Goal: Information Seeking & Learning: Learn about a topic

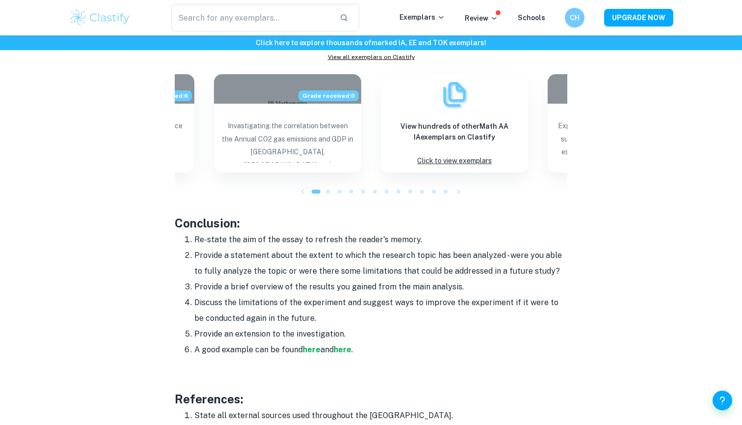
scroll to position [1063, 0]
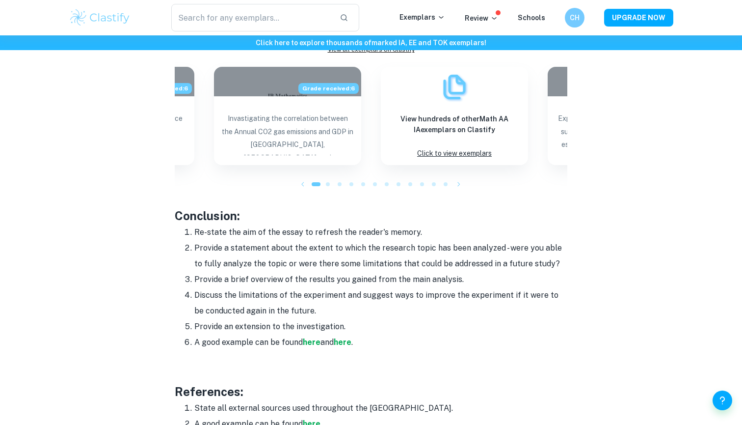
drag, startPoint x: 170, startPoint y: 212, endPoint x: 375, endPoint y: 337, distance: 240.0
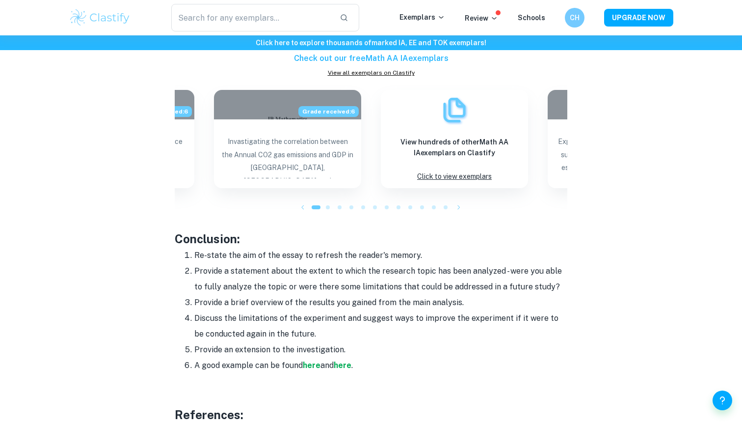
scroll to position [1039, 0]
copy div "Conclusion: Re-state the aim of the essay to refresh the reader's memory. Provi…"
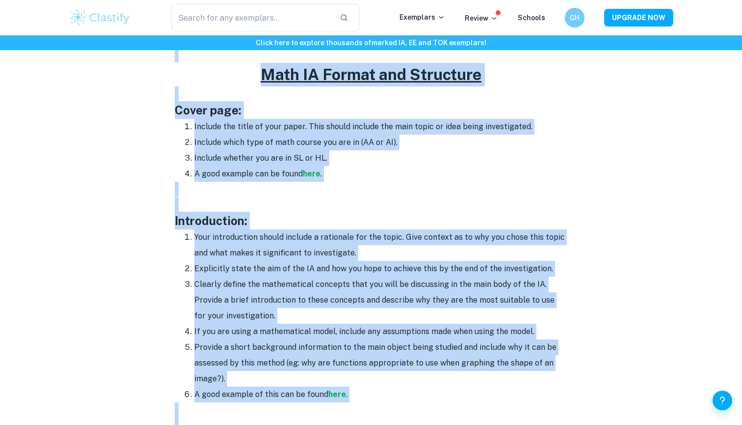
scroll to position [480, 0]
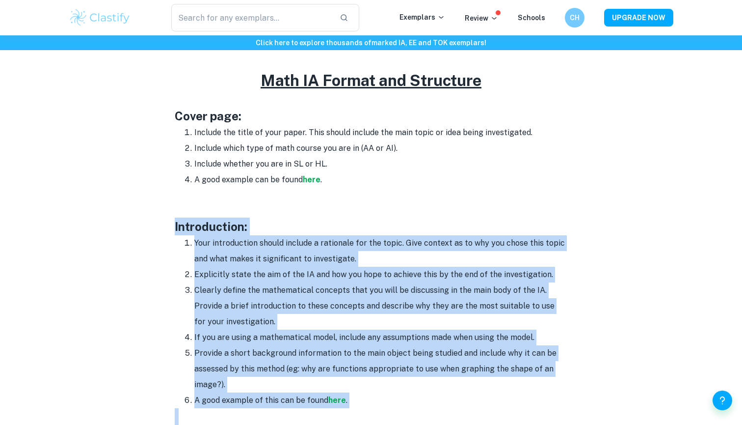
drag, startPoint x: 352, startPoint y: 251, endPoint x: 146, endPoint y: 213, distance: 208.8
copy div "Loremipsumdo: Sita consectetura elitse doeiusm t incididun utl etd magna. Aliq …"
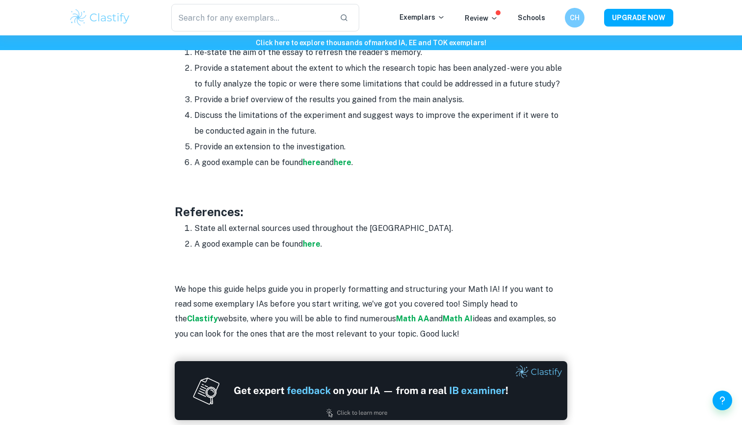
scroll to position [1119, 0]
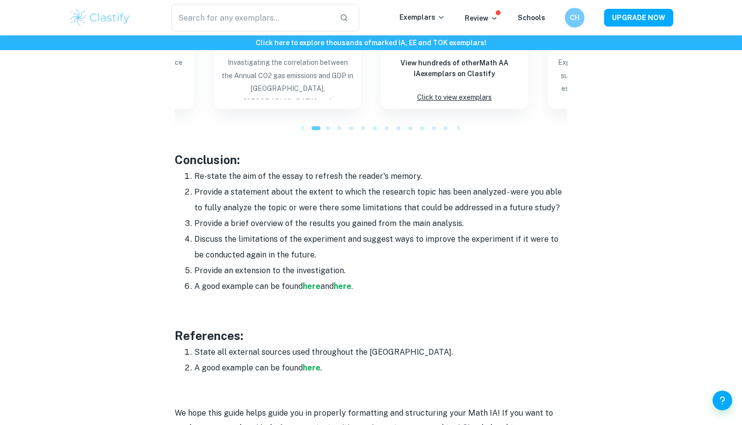
drag, startPoint x: 398, startPoint y: 283, endPoint x: 172, endPoint y: 153, distance: 260.0
copy div "Conclusion: Re-state the aim of the essay to refresh the reader's memory. Provi…"
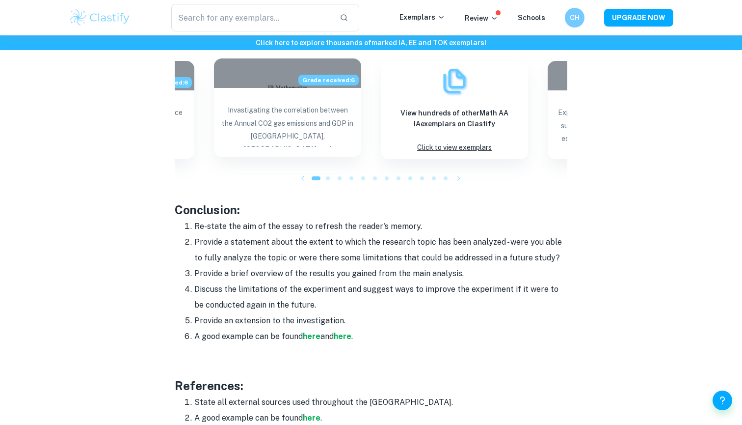
scroll to position [1108, 0]
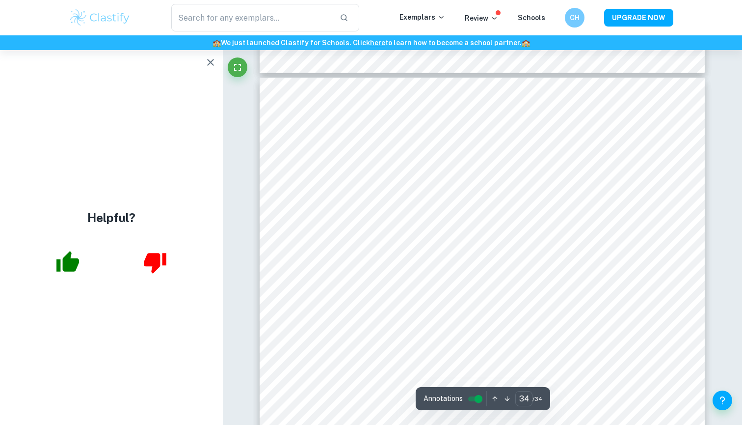
scroll to position [19624, 0]
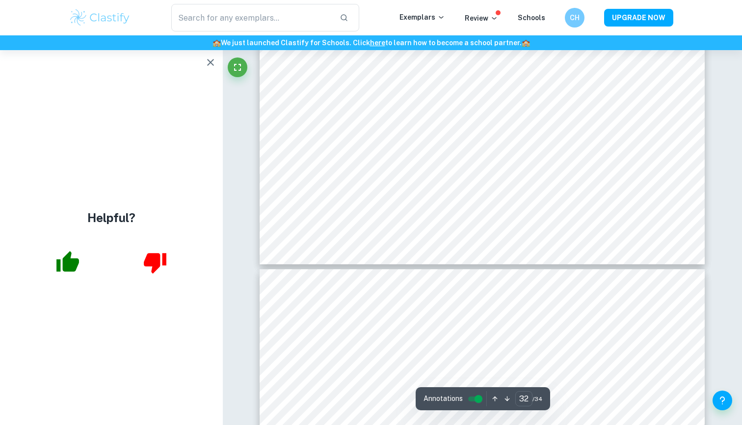
type input "31"
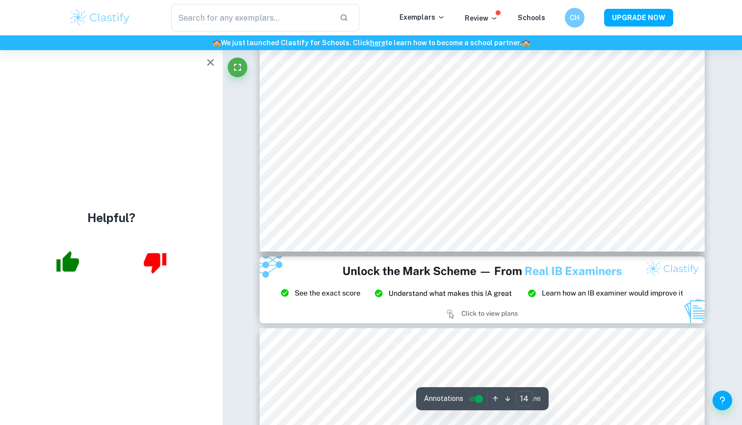
scroll to position [8151, 0]
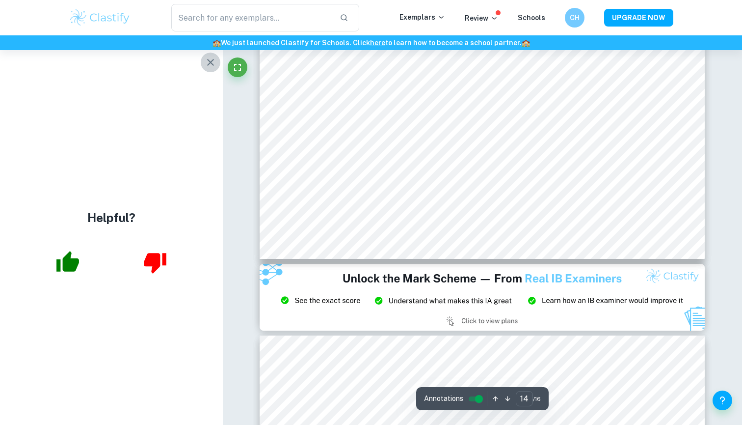
click at [216, 63] on icon "button" at bounding box center [211, 62] width 12 height 12
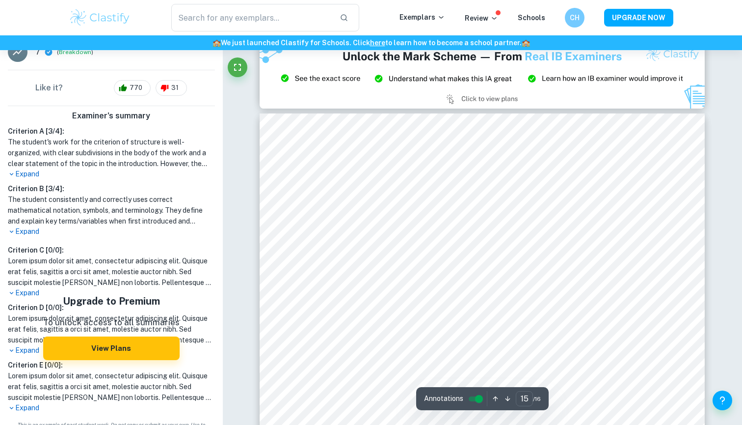
scroll to position [8406, 0]
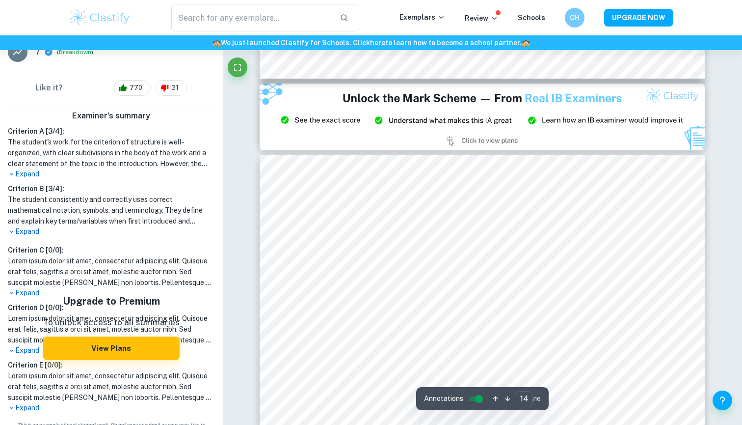
type input "15"
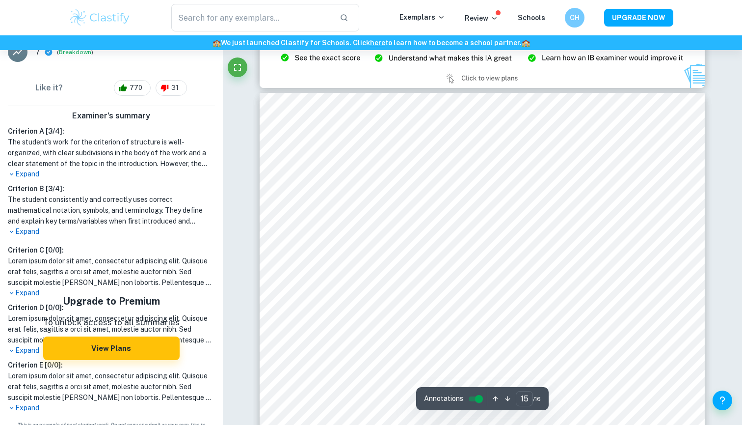
scroll to position [8417, 0]
